Goal: Find specific page/section: Find specific page/section

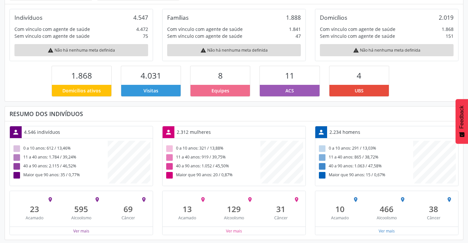
scroll to position [111, 0]
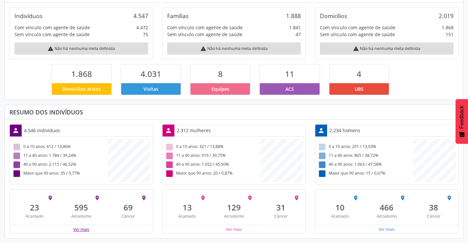
click at [81, 228] on button "Ver mais" at bounding box center [81, 229] width 17 height 6
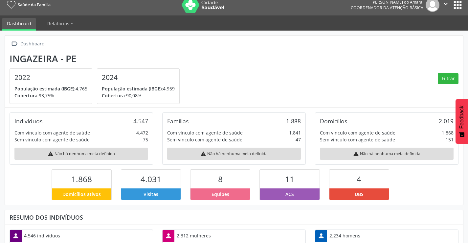
scroll to position [0, 0]
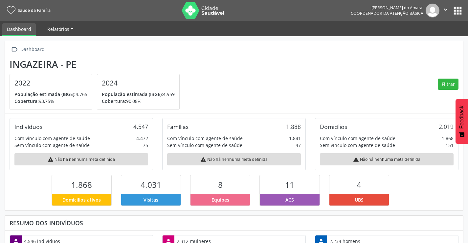
click at [60, 31] on span "Relatórios" at bounding box center [58, 29] width 22 height 6
click at [462, 8] on button "apps" at bounding box center [458, 11] width 12 height 12
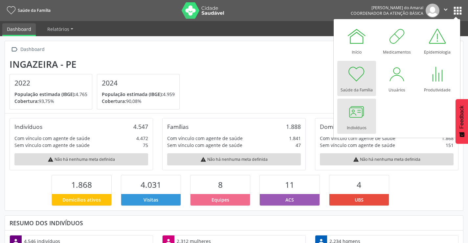
click at [347, 119] on div at bounding box center [357, 112] width 20 height 20
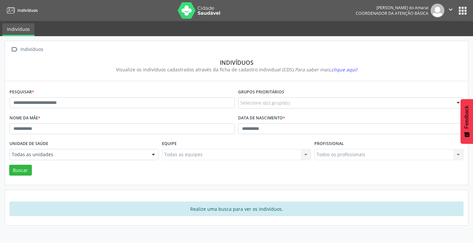
click at [457, 12] on div "Rachell Batista Amorim do Amaral Coordenador da Atenção Básica  Configurações …" at bounding box center [412, 11] width 113 height 14
click at [468, 8] on button "apps" at bounding box center [463, 11] width 12 height 12
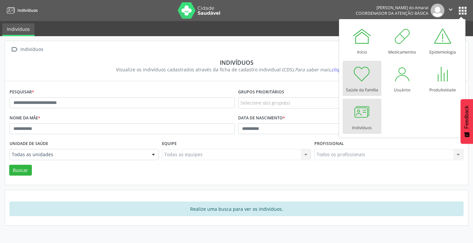
click at [371, 77] on div at bounding box center [362, 74] width 20 height 20
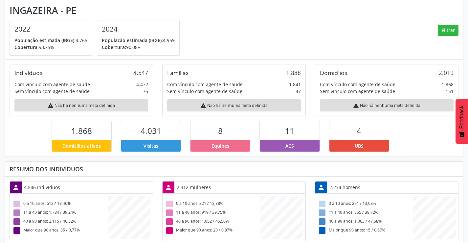
scroll to position [65, 0]
